Goal: Transaction & Acquisition: Book appointment/travel/reservation

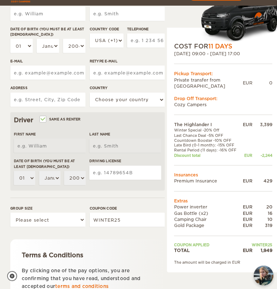
scroll to position [134, 0]
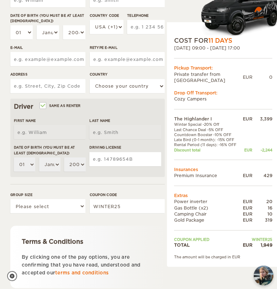
click at [119, 159] on input "Driving License" at bounding box center [125, 159] width 72 height 14
click at [119, 158] on input "Driving License" at bounding box center [125, 159] width 72 height 14
click at [79, 184] on form "Renter First Name Last Name Date of birth (You must be at least [DEMOGRAPHIC_DA…" at bounding box center [87, 152] width 155 height 447
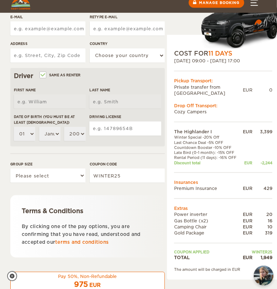
scroll to position [178, 0]
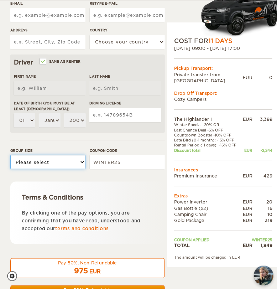
click at [69, 165] on select "Please select 1 2" at bounding box center [47, 162] width 75 height 14
select select "1"
click at [10, 155] on select "Please select 1 2" at bounding box center [47, 162] width 75 height 14
click at [113, 179] on form "Renter First Name Last Name Date of birth (You must be at least [DEMOGRAPHIC_DA…" at bounding box center [87, 108] width 155 height 447
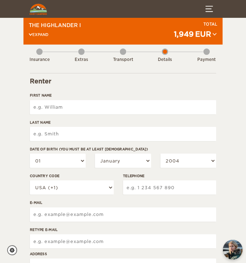
scroll to position [0, 0]
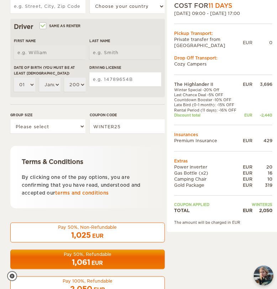
scroll to position [238, 0]
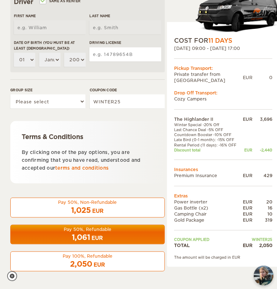
click at [118, 261] on div "2,050 EUR" at bounding box center [87, 264] width 145 height 10
click at [116, 256] on div "Pay 100%, Refundable" at bounding box center [87, 256] width 145 height 6
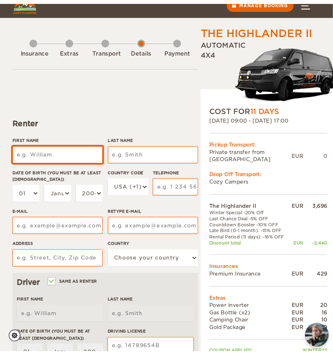
scroll to position [0, 0]
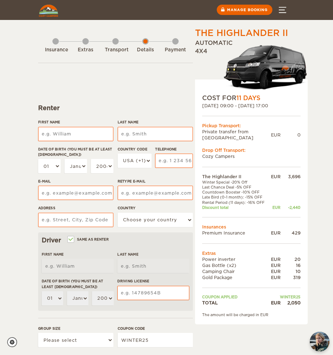
drag, startPoint x: 296, startPoint y: 108, endPoint x: 203, endPoint y: 108, distance: 92.9
click at [203, 108] on div "[DATE] 09:00 - [DATE] 17:00" at bounding box center [251, 106] width 98 height 6
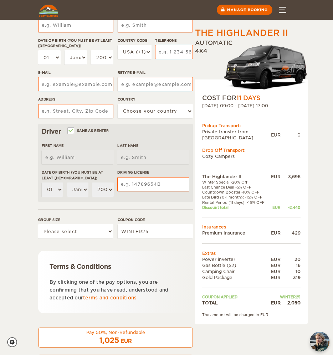
scroll to position [12, 0]
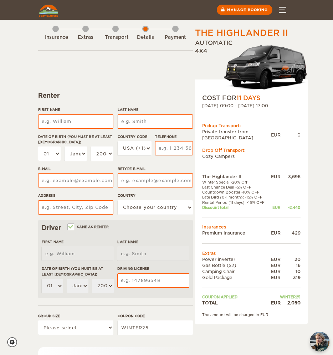
drag, startPoint x: 218, startPoint y: 136, endPoint x: 204, endPoint y: 132, distance: 15.3
click at [204, 132] on td "Private transfer from [GEOGRAPHIC_DATA]" at bounding box center [236, 135] width 69 height 12
drag, startPoint x: 202, startPoint y: 132, endPoint x: 220, endPoint y: 136, distance: 18.7
click at [220, 136] on td "Private transfer from [GEOGRAPHIC_DATA]" at bounding box center [236, 135] width 69 height 12
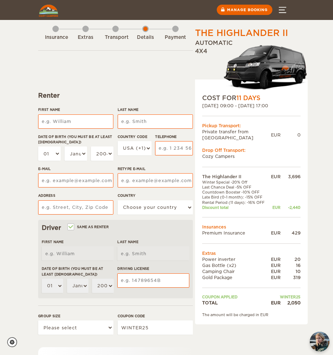
click at [220, 136] on td "Private transfer from [GEOGRAPHIC_DATA]" at bounding box center [236, 135] width 69 height 12
drag, startPoint x: 304, startPoint y: 208, endPoint x: 210, endPoint y: 178, distance: 98.1
click at [210, 178] on div "COST FOR 11 Days 18. Oct 2025 09:00 - 28. Oct 2025 17:00 Pickup Transport: Priv…" at bounding box center [251, 201] width 113 height 245
click at [210, 178] on td "The Highlander II" at bounding box center [235, 176] width 67 height 6
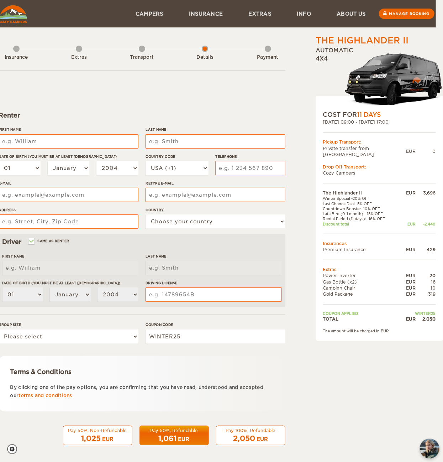
scroll to position [0, 0]
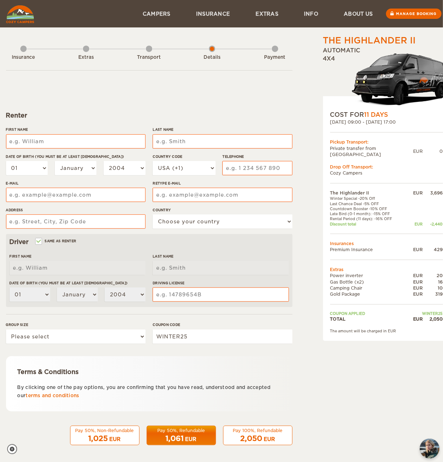
click at [277, 118] on div "COST FOR 11 Days" at bounding box center [386, 114] width 113 height 9
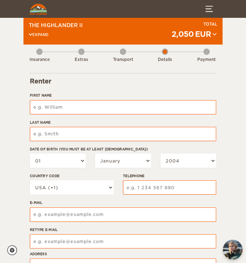
click at [30, 34] on icon at bounding box center [31, 35] width 4 height 4
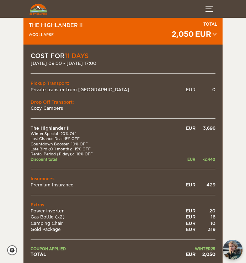
click at [30, 34] on icon at bounding box center [31, 35] width 4 height 4
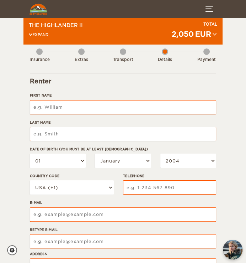
click at [187, 37] on span "2,050" at bounding box center [183, 34] width 22 height 9
click at [214, 33] on icon at bounding box center [215, 34] width 4 height 3
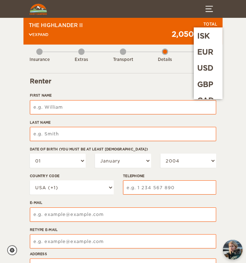
click at [147, 30] on div "The Highlander II Expand Collapse Total 2,050 EUR ISK EUR USD GBP CAD DKK NOK S…" at bounding box center [123, 32] width 189 height 20
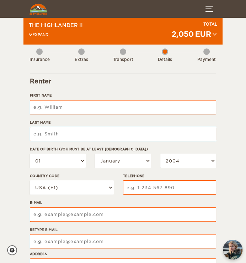
click at [36, 38] on div "The Highlander II Expand Collapse" at bounding box center [56, 32] width 54 height 20
click at [36, 37] on div "The Highlander II Expand Collapse" at bounding box center [56, 32] width 54 height 20
click at [29, 33] on icon at bounding box center [31, 35] width 4 height 4
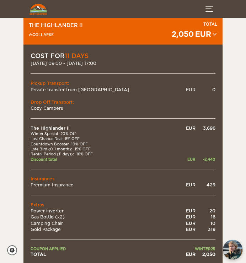
drag, startPoint x: 123, startPoint y: 65, endPoint x: 72, endPoint y: 64, distance: 50.6
click at [72, 64] on div "[DATE] 09:00 - [DATE] 17:00" at bounding box center [123, 63] width 185 height 6
